Goal: Task Accomplishment & Management: Manage account settings

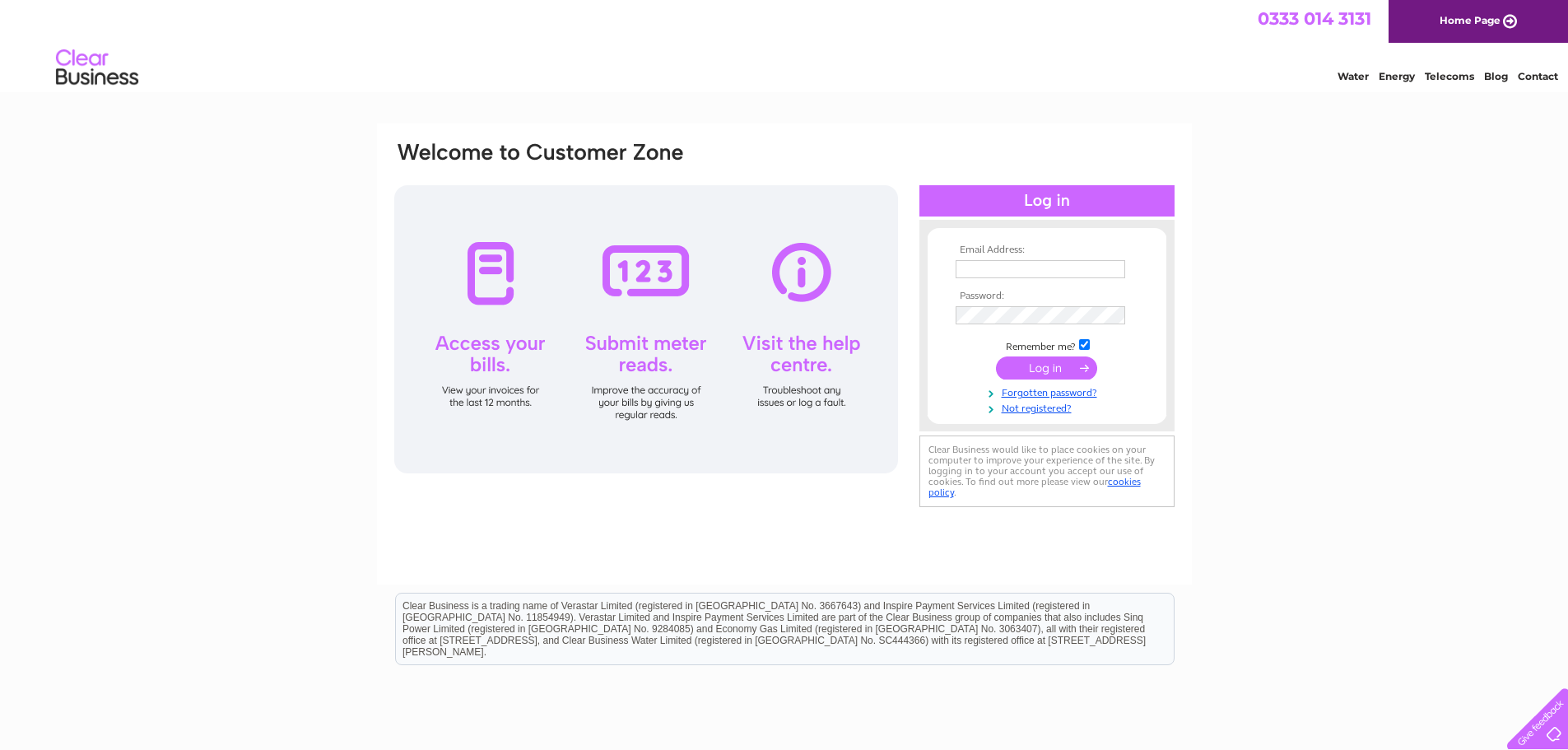
type input "sheffieldkitcheninteriors@gmail.com"
click at [1045, 370] on input "submit" at bounding box center [1045, 368] width 101 height 23
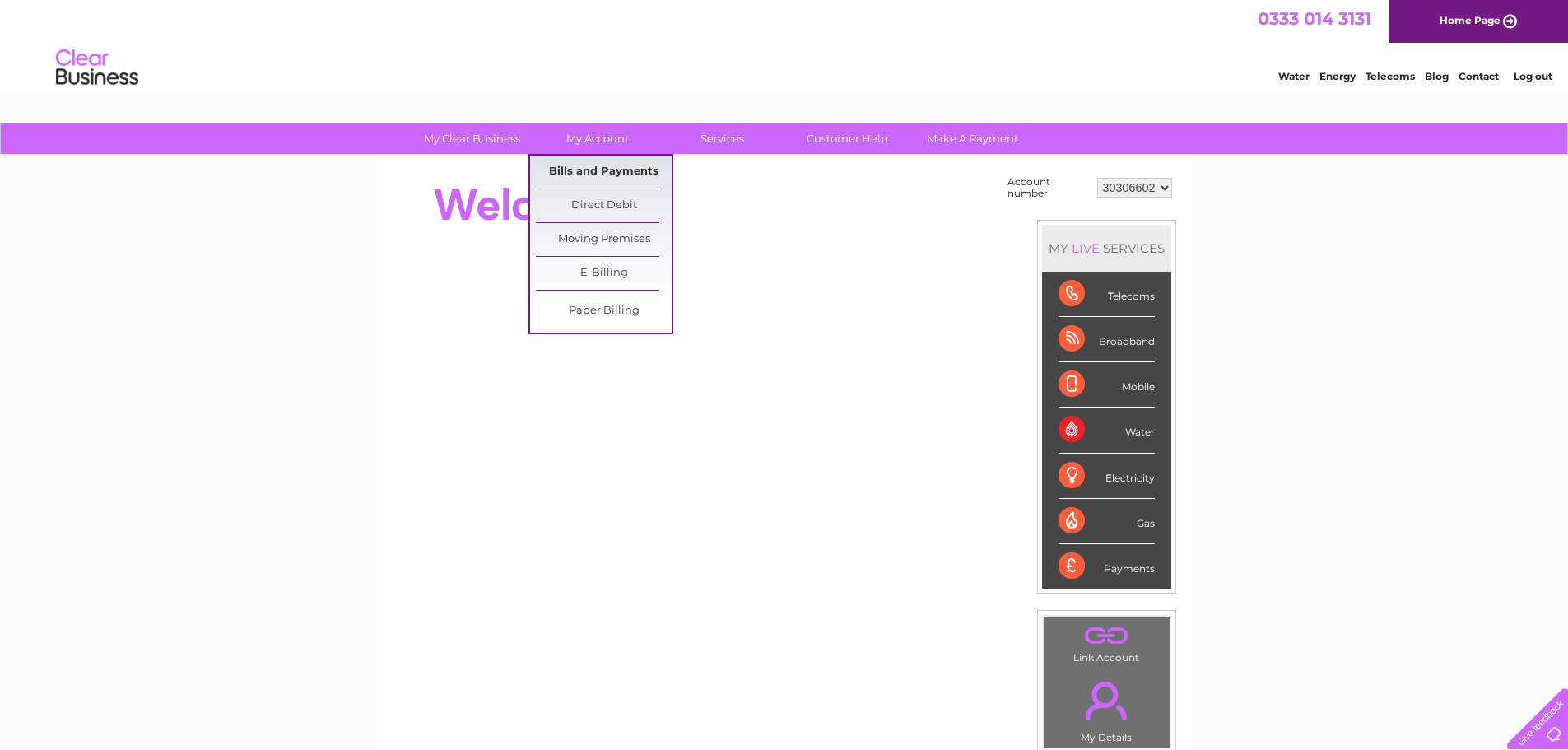
click at [607, 168] on link "Bills and Payments" at bounding box center [603, 172] width 136 height 33
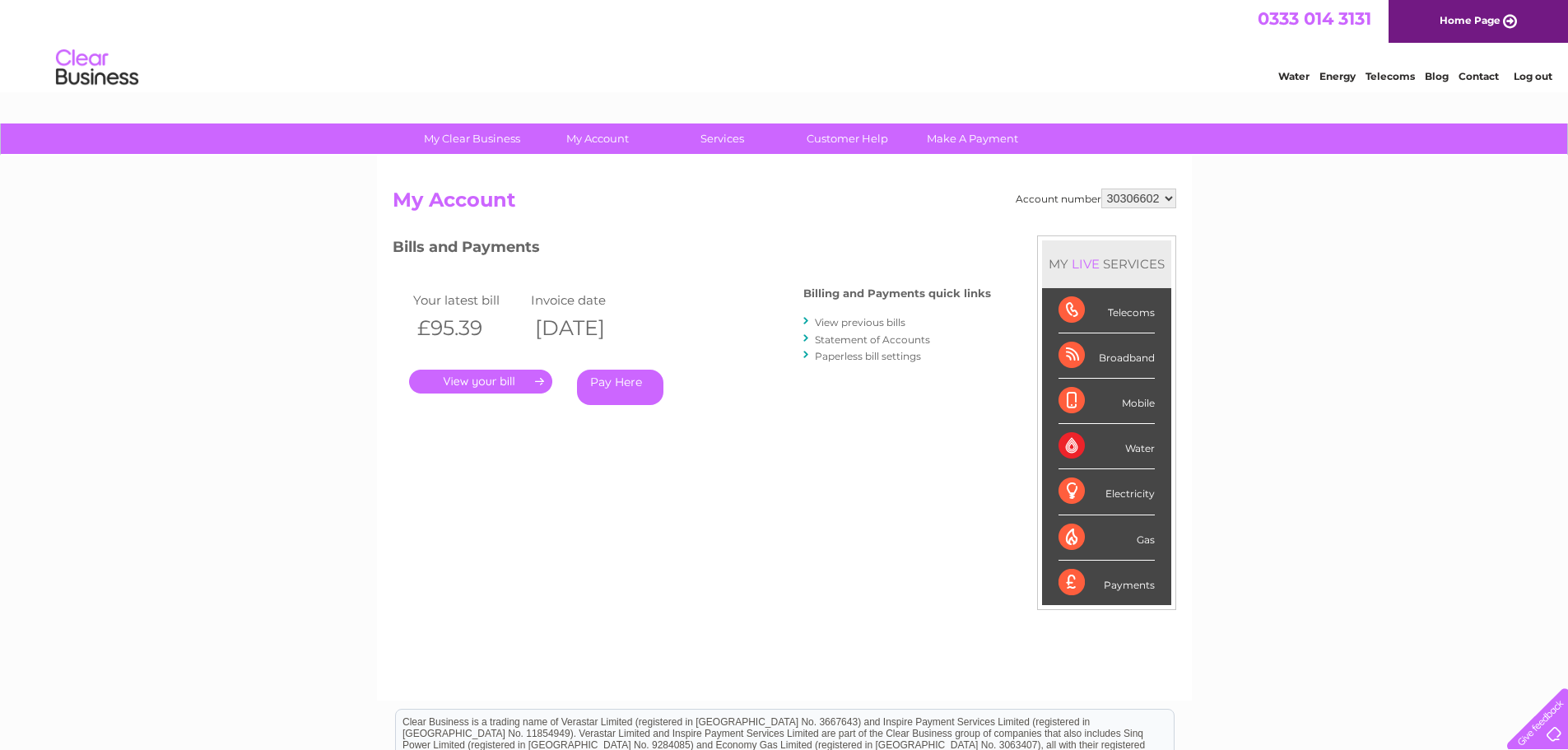
click at [1150, 195] on select "30306602 30306610 30316198" at bounding box center [1138, 199] width 75 height 20
select select "30306610"
click at [1101, 189] on select "30306602 30306610 30316198" at bounding box center [1138, 199] width 75 height 20
click at [1161, 197] on select "30306602 30306610 30316198" at bounding box center [1138, 199] width 75 height 20
select select "30316198"
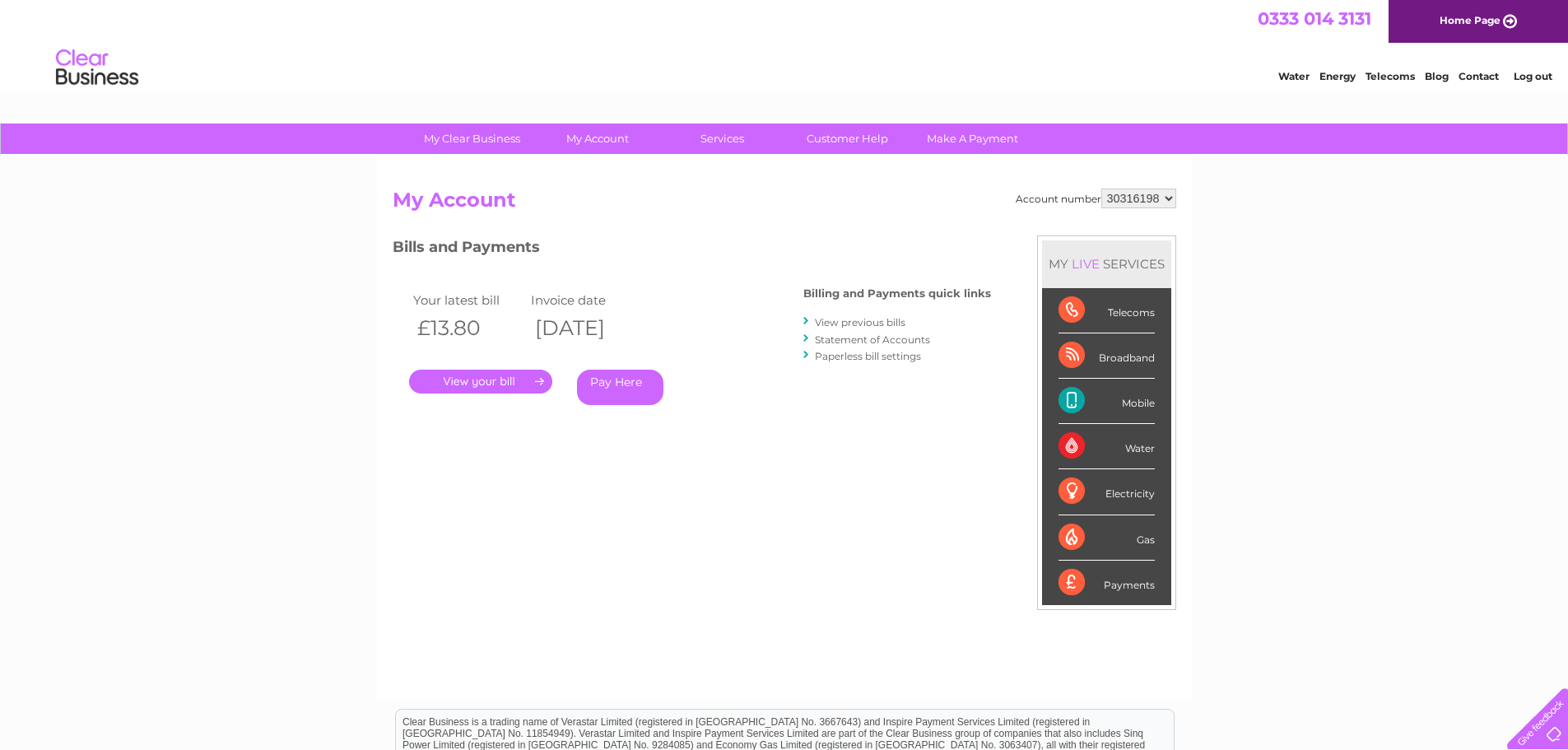
click at [1101, 189] on select "30306602 30306610 30316198" at bounding box center [1138, 199] width 75 height 20
click at [1162, 208] on select "30306602 30306610 30316198" at bounding box center [1138, 199] width 75 height 20
select select "30306610"
click at [1101, 189] on select "30306602 30306610 30316198" at bounding box center [1138, 199] width 75 height 20
click at [1148, 200] on select "30306602 30306610 30316198" at bounding box center [1138, 199] width 75 height 20
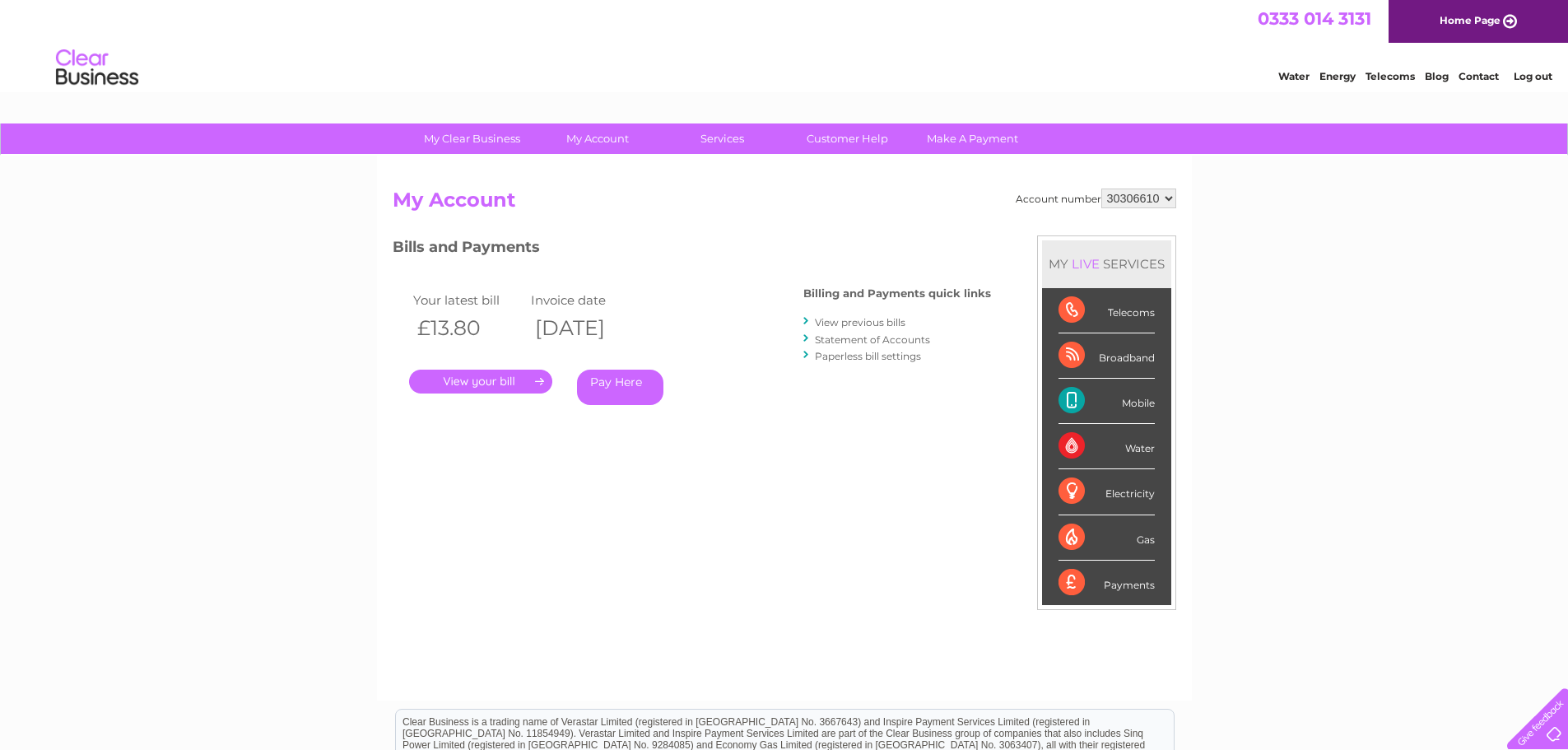
select select "30316198"
click at [1101, 189] on select "30306602 30306610 30316198" at bounding box center [1138, 199] width 75 height 20
click at [499, 376] on link "." at bounding box center [481, 382] width 143 height 23
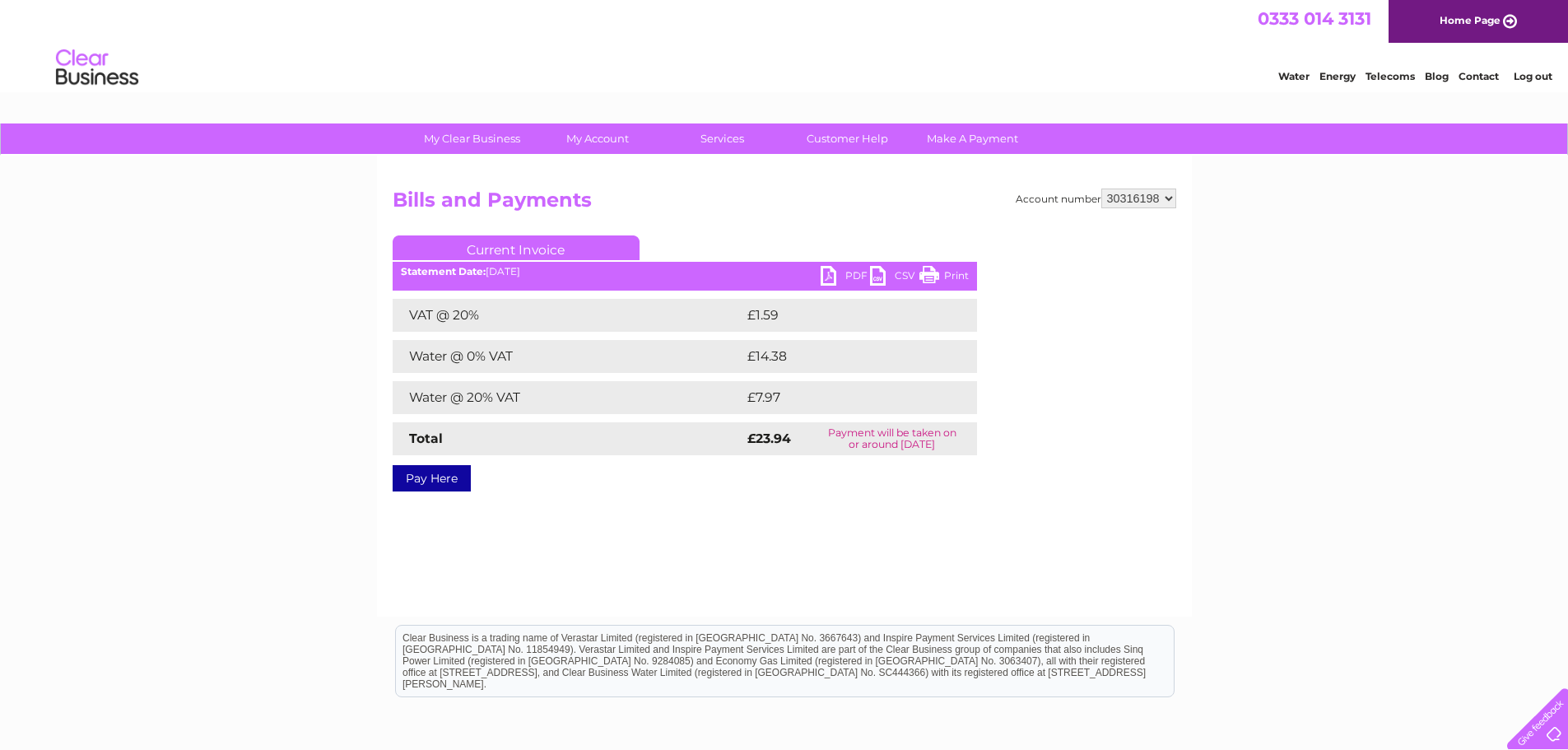
click at [846, 277] on link "PDF" at bounding box center [845, 278] width 49 height 23
